Goal: Task Accomplishment & Management: Use online tool/utility

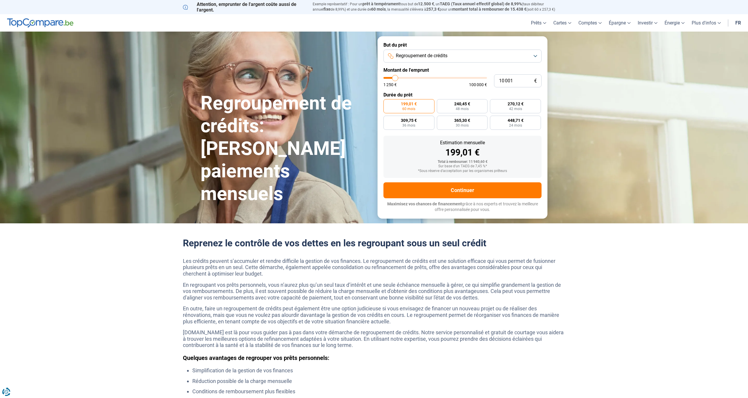
type input "11 500"
type input "11500"
type input "12 000"
type input "12000"
type input "14 500"
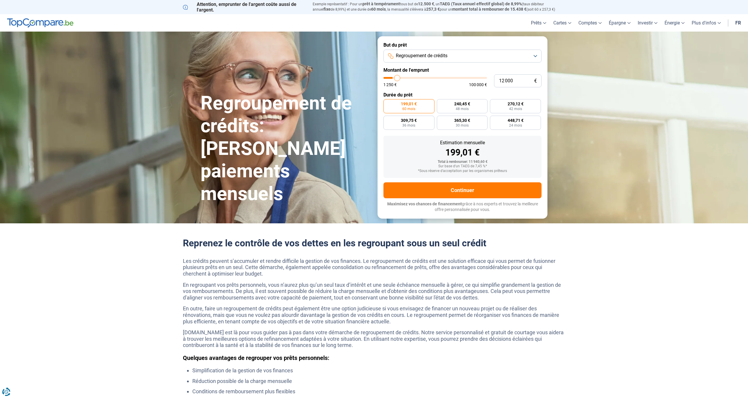
type input "14500"
type input "20 250"
type input "20250"
type input "29 250"
type input "29250"
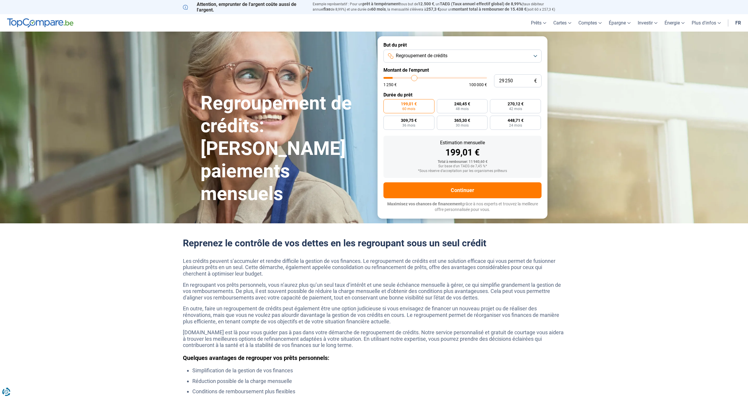
type input "41 000"
type input "41000"
type input "53 500"
type input "53500"
type input "69 750"
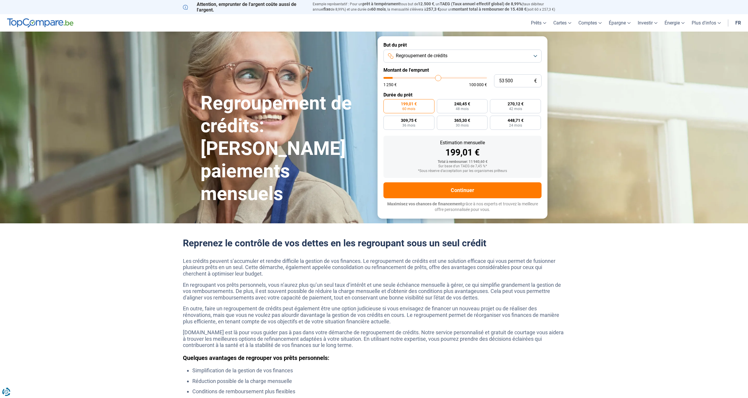
type input "69750"
type input "90 750"
type input "90750"
type input "100 000"
drag, startPoint x: 397, startPoint y: 80, endPoint x: 552, endPoint y: 84, distance: 155.6
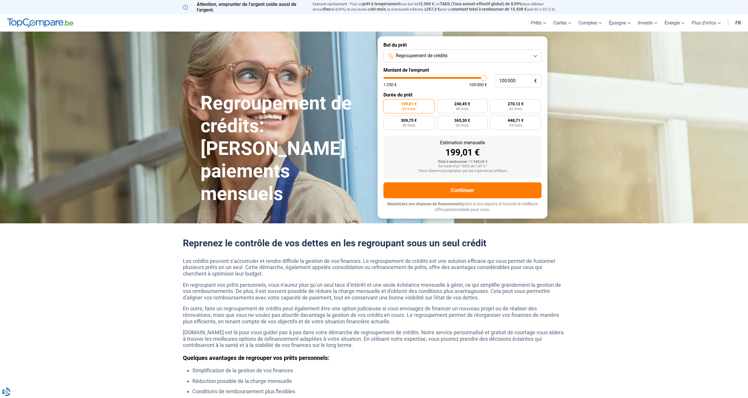
type input "100000"
click at [487, 79] on input "range" at bounding box center [436, 78] width 104 height 2
radio input "false"
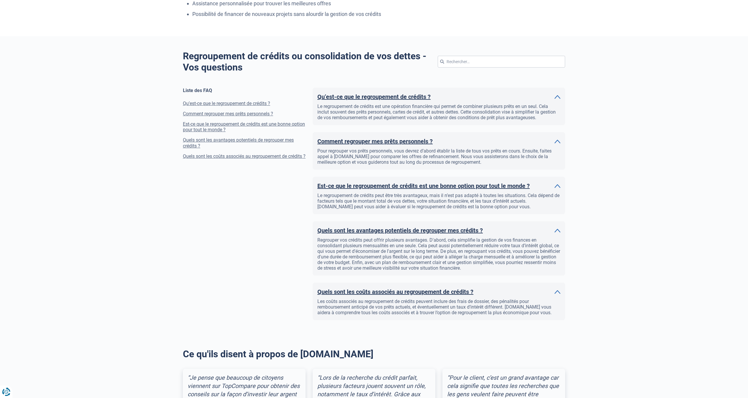
scroll to position [410, 0]
